Goal: Task Accomplishment & Management: Use online tool/utility

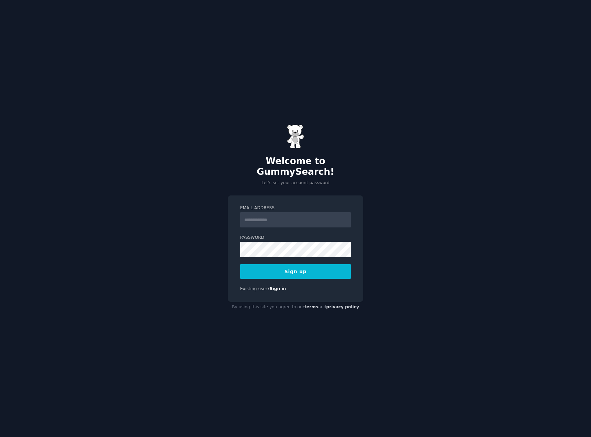
click at [250, 213] on input "Email Address" at bounding box center [295, 219] width 111 height 15
type input "**********"
click at [329, 271] on button "Sign up" at bounding box center [295, 271] width 111 height 14
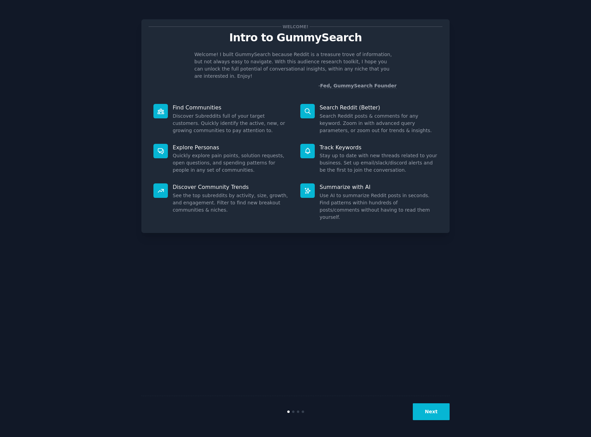
click at [502, 127] on div "Welcome! Intro to GummySearch Welcome! I built GummySearch because Reddit is a …" at bounding box center [296, 218] width 572 height 417
click at [181, 104] on p "Find Communities" at bounding box center [232, 107] width 118 height 7
click at [163, 108] on icon at bounding box center [160, 111] width 7 height 7
click at [185, 104] on p "Find Communities" at bounding box center [232, 107] width 118 height 7
click at [359, 104] on p "Search Reddit (Better)" at bounding box center [378, 107] width 118 height 7
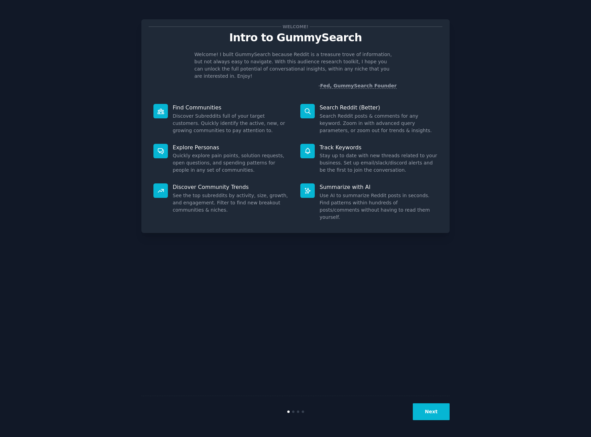
click at [352, 83] on link "Fed, GummySearch Founder" at bounding box center [358, 86] width 77 height 6
click at [434, 403] on button "Next" at bounding box center [431, 411] width 37 height 17
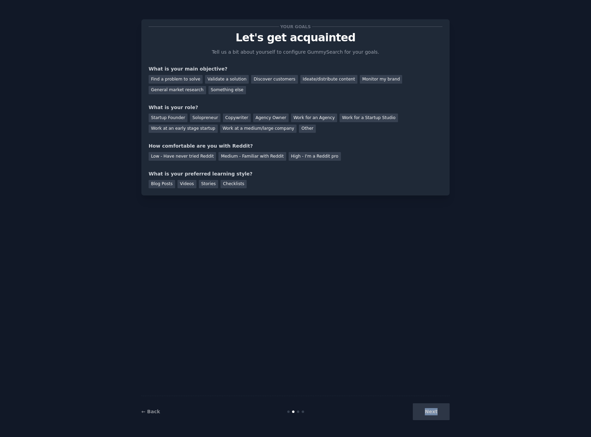
click at [434, 403] on div "Next" at bounding box center [398, 411] width 103 height 17
click at [187, 78] on div "Find a problem to solve" at bounding box center [176, 79] width 54 height 9
click at [173, 119] on div "Startup Founder" at bounding box center [168, 117] width 39 height 9
click at [289, 158] on div "High - I'm a Reddit pro" at bounding box center [315, 156] width 52 height 9
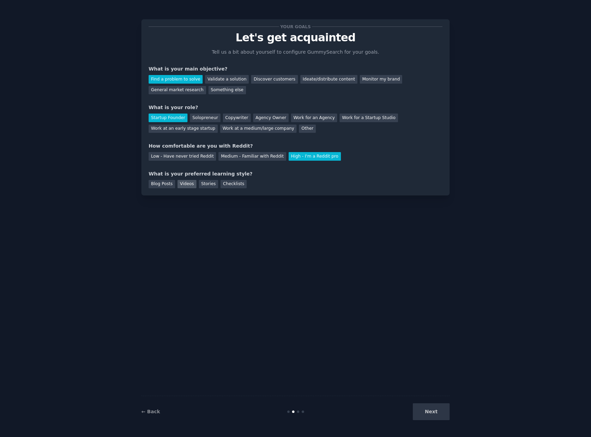
click at [177, 184] on div "Videos" at bounding box center [186, 184] width 19 height 9
click at [425, 411] on button "Next" at bounding box center [431, 411] width 37 height 17
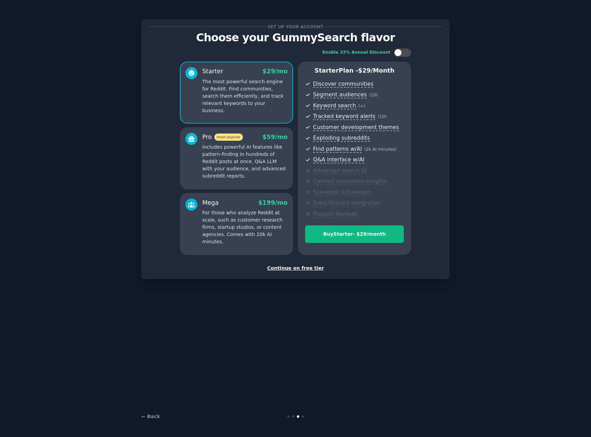
click at [307, 268] on div "Continue on free tier" at bounding box center [296, 267] width 294 height 7
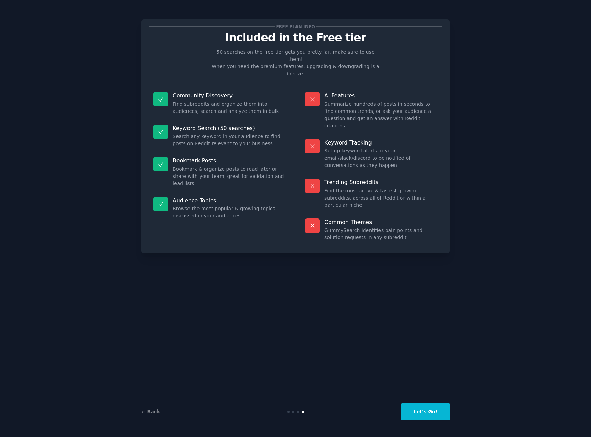
click at [433, 408] on button "Let's Go!" at bounding box center [425, 411] width 48 height 17
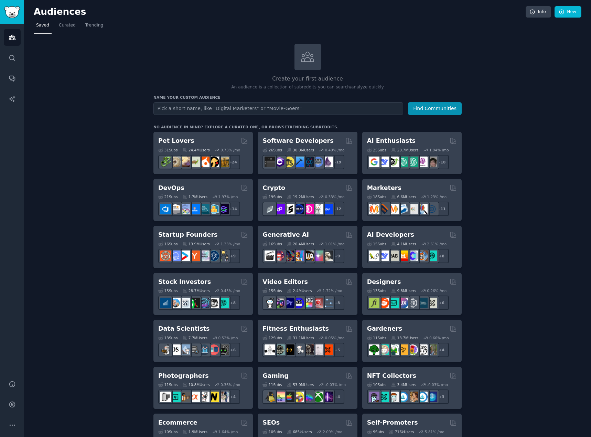
click at [78, 25] on nav "Saved Curated Trending" at bounding box center [307, 27] width 547 height 14
click at [91, 25] on span "Trending" at bounding box center [94, 25] width 18 height 6
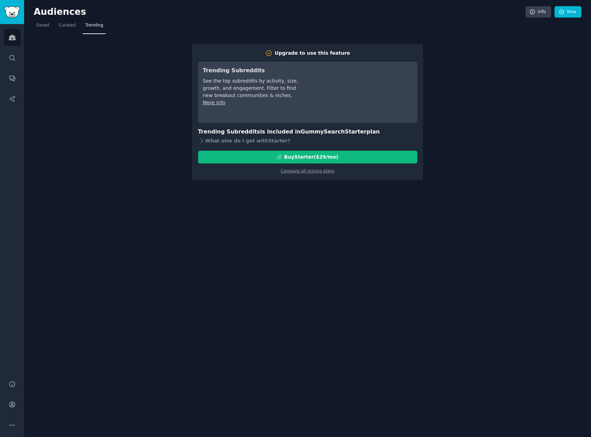
click at [123, 108] on div "Upgrade to use this feature Trending Subreddits See the top subreddits by activ…" at bounding box center [307, 107] width 547 height 146
click at [66, 26] on span "Curated" at bounding box center [67, 25] width 17 height 6
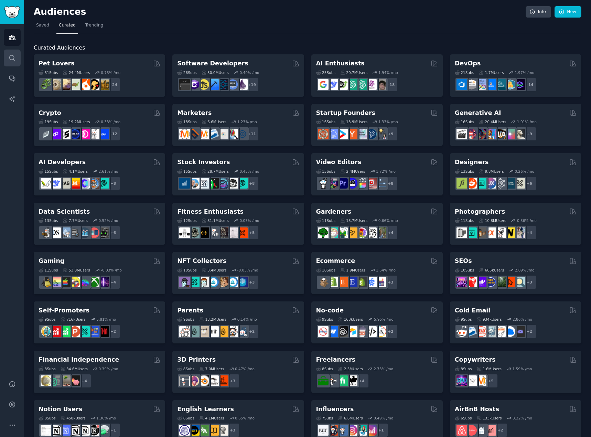
click at [19, 58] on link "Search" at bounding box center [12, 58] width 17 height 17
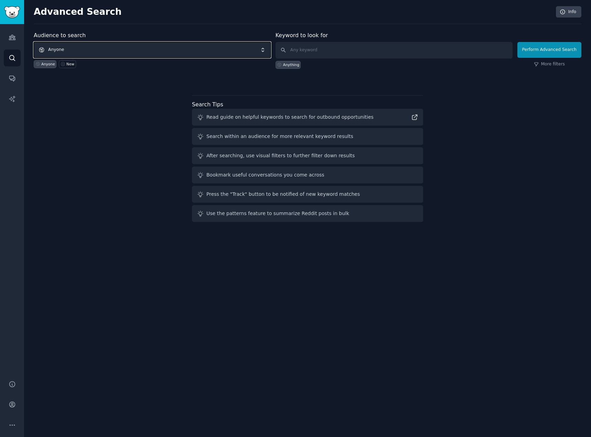
click at [103, 46] on span "Anyone" at bounding box center [152, 50] width 237 height 16
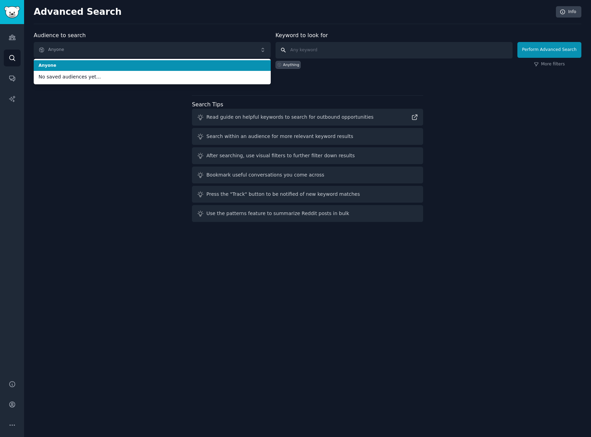
click at [382, 52] on input "text" at bounding box center [393, 50] width 237 height 17
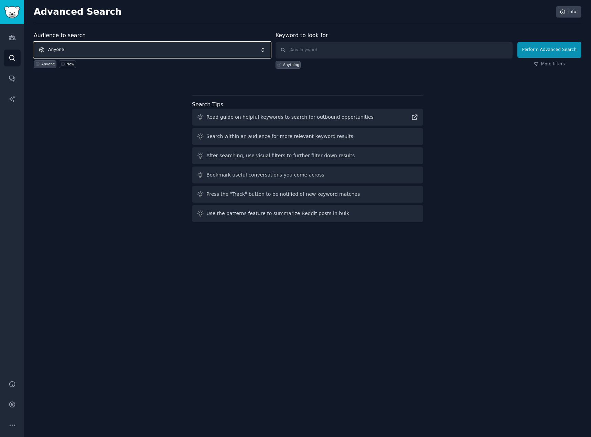
click at [167, 48] on span "Anyone" at bounding box center [152, 50] width 237 height 16
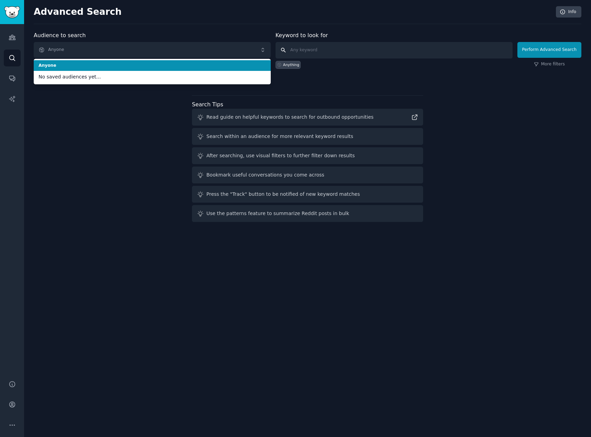
click at [345, 50] on input "text" at bounding box center [393, 50] width 237 height 17
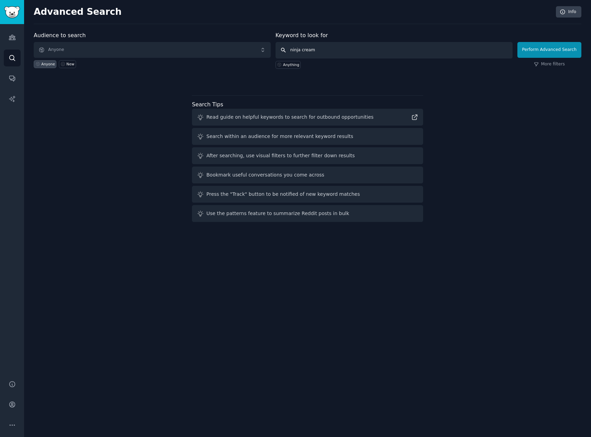
type input "ninja creami"
click button "Perform Advanced Search" at bounding box center [549, 50] width 64 height 16
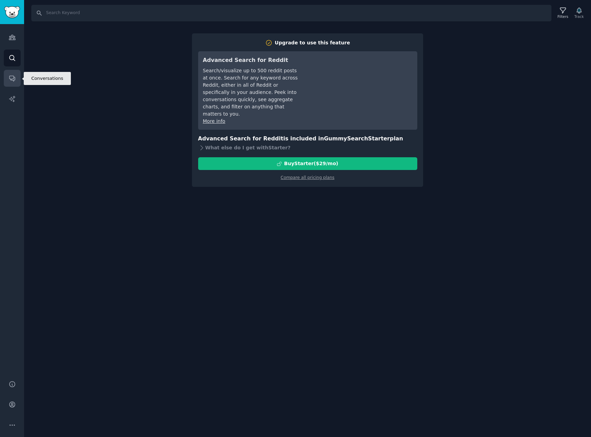
click at [17, 74] on link "Conversations" at bounding box center [12, 78] width 17 height 17
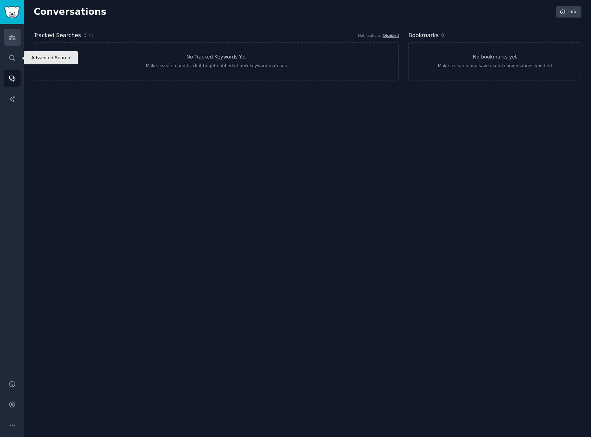
click at [15, 42] on link "Audiences" at bounding box center [12, 37] width 17 height 17
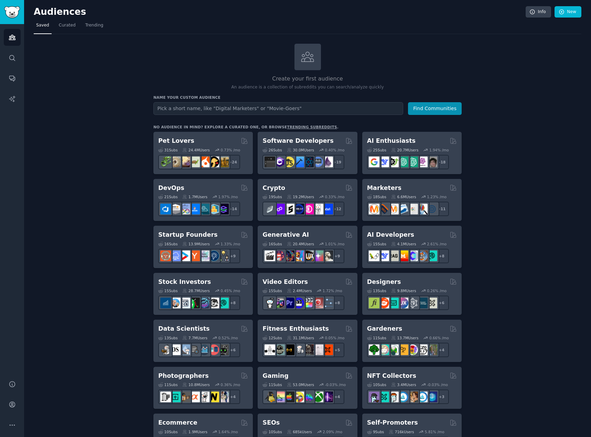
click at [270, 105] on input "text" at bounding box center [278, 108] width 250 height 13
type input "ninja creami"
click at [408, 102] on button "Find Communities" at bounding box center [435, 108] width 54 height 13
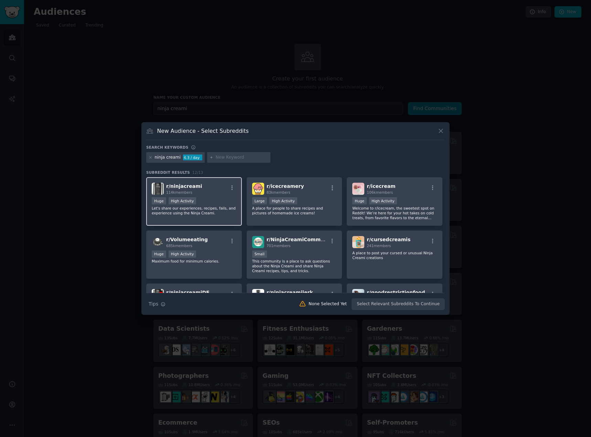
click at [215, 195] on div "r/ ninjacreami 114k members" at bounding box center [194, 189] width 85 height 12
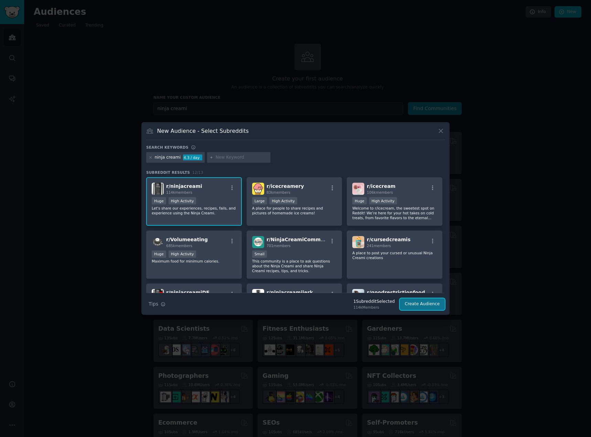
click at [413, 300] on button "Create Audience" at bounding box center [422, 304] width 45 height 12
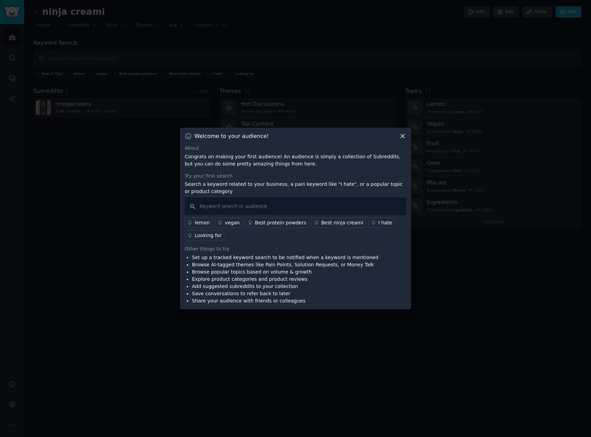
click at [405, 138] on icon at bounding box center [402, 135] width 7 height 7
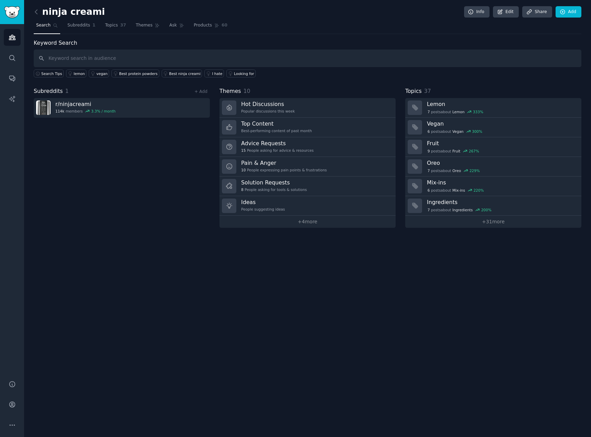
click at [121, 356] on div "ninja creami Info Edit Share Add Search Subreddits 1 Topics 37 Themes Ask Produ…" at bounding box center [307, 218] width 567 height 437
click at [137, 53] on input "text" at bounding box center [307, 59] width 547 height 18
click at [162, 56] on input "text" at bounding box center [307, 59] width 547 height 18
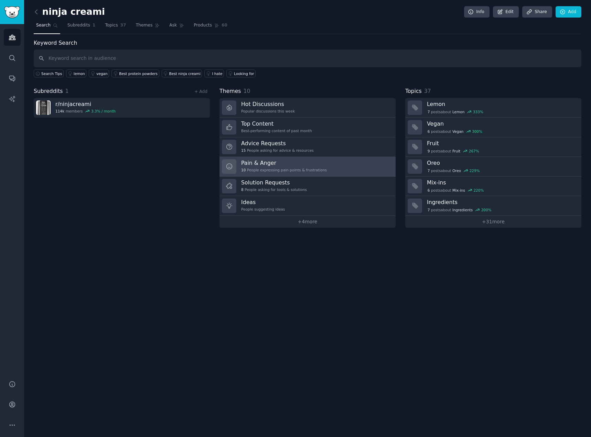
click at [261, 166] on h3 "Pain & Anger" at bounding box center [284, 162] width 86 height 7
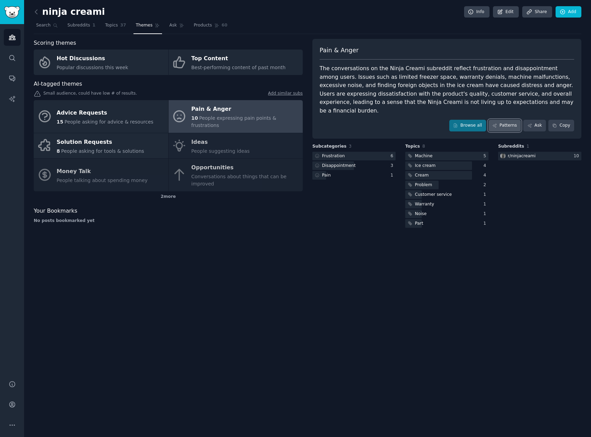
click at [497, 123] on icon at bounding box center [494, 125] width 5 height 5
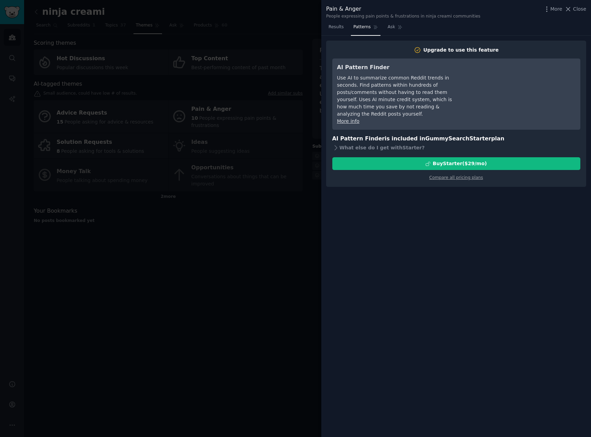
click at [226, 226] on div at bounding box center [295, 218] width 591 height 437
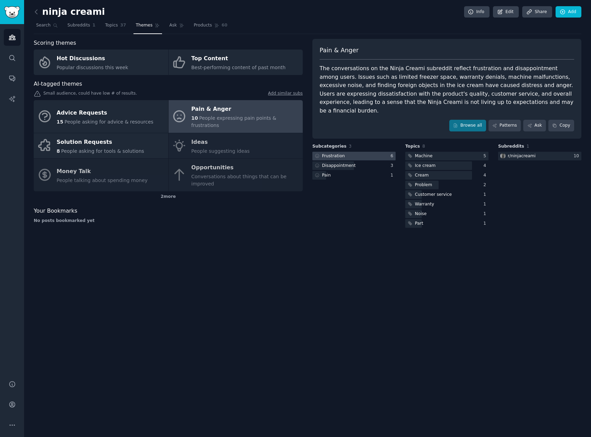
click at [350, 152] on div at bounding box center [353, 156] width 83 height 9
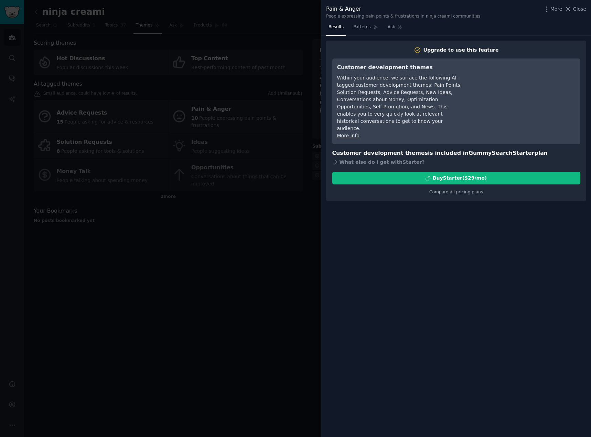
click at [379, 25] on nav "Results Patterns Ask" at bounding box center [365, 29] width 79 height 14
click at [381, 25] on nav "Results Patterns Ask" at bounding box center [365, 29] width 79 height 14
click at [388, 25] on span "Ask" at bounding box center [392, 27] width 8 height 6
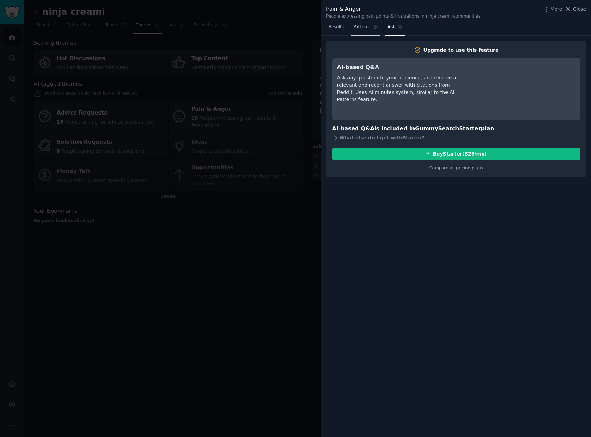
click at [361, 29] on span "Patterns" at bounding box center [361, 27] width 17 height 6
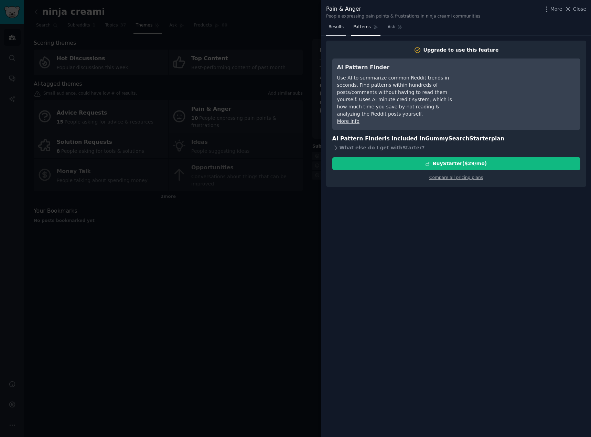
click at [340, 30] on span "Results" at bounding box center [335, 27] width 15 height 6
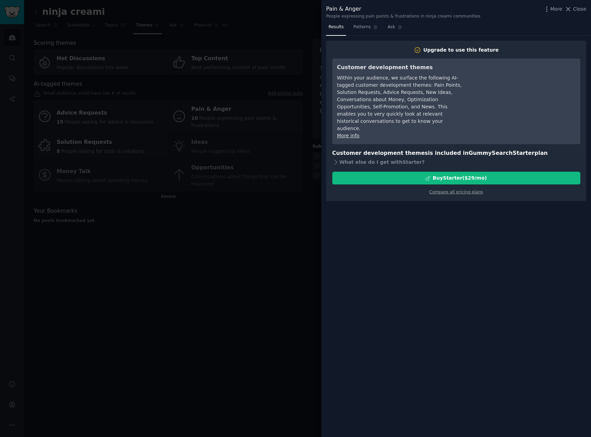
click at [257, 211] on div at bounding box center [295, 218] width 591 height 437
